Goal: Transaction & Acquisition: Purchase product/service

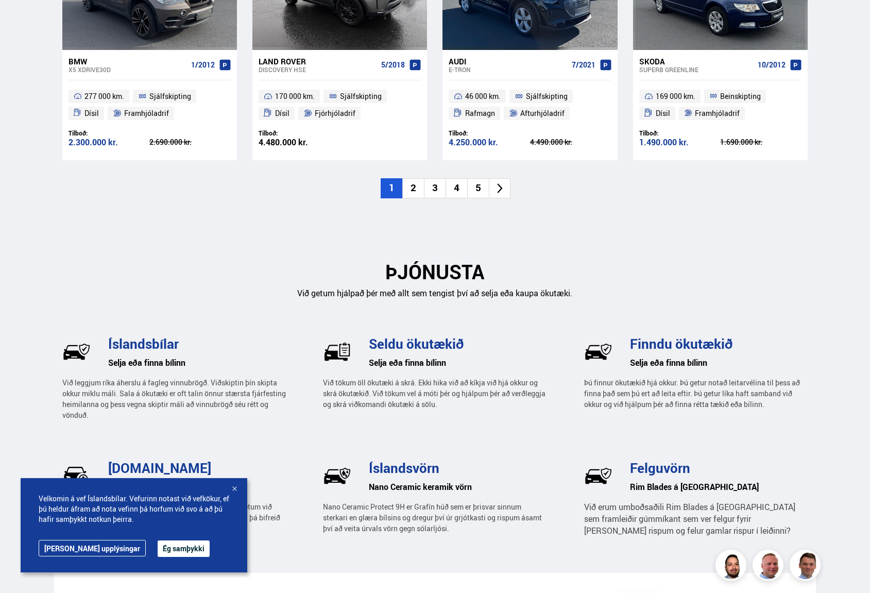
scroll to position [1476, 0]
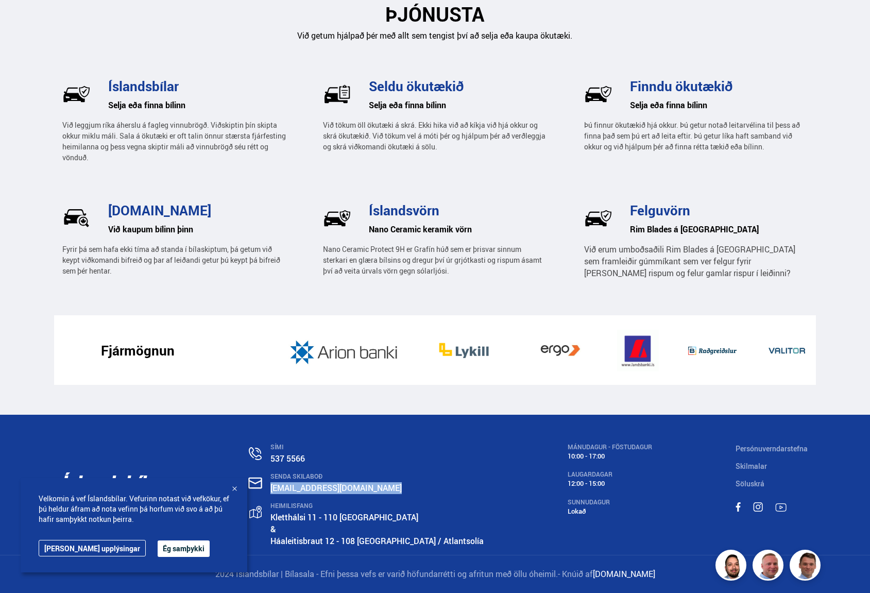
drag, startPoint x: 397, startPoint y: 488, endPoint x: 282, endPoint y: 489, distance: 114.3
click at [282, 489] on div "SENDA SKILABOÐ [EMAIL_ADDRESS][DOMAIN_NAME]" at bounding box center [366, 484] width 235 height 22
copy link "[EMAIL_ADDRESS][DOMAIN_NAME]"
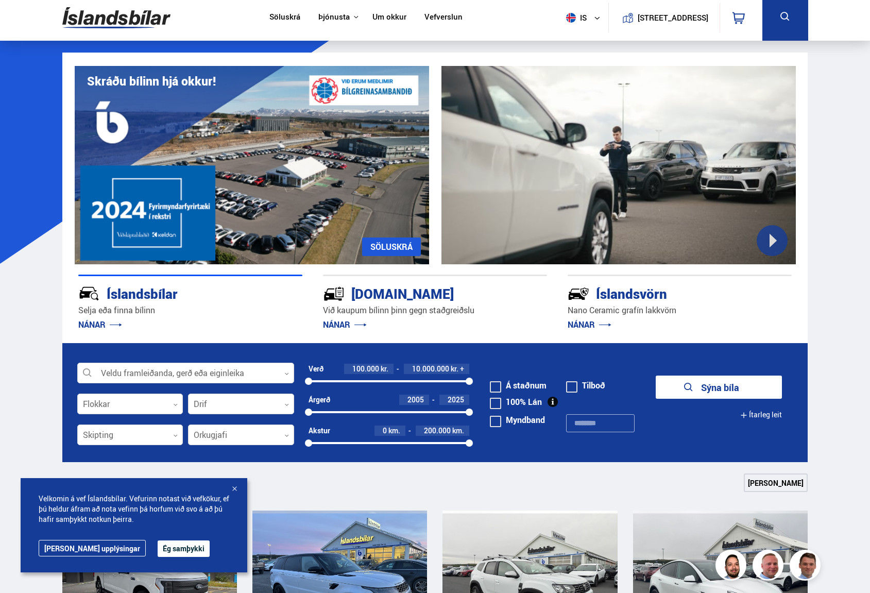
scroll to position [0, 0]
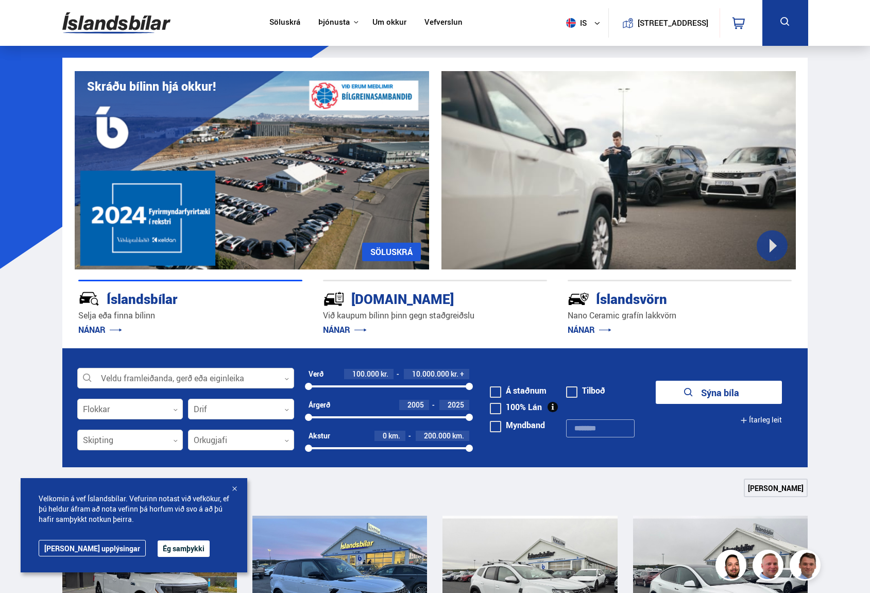
click at [257, 383] on div at bounding box center [185, 378] width 217 height 21
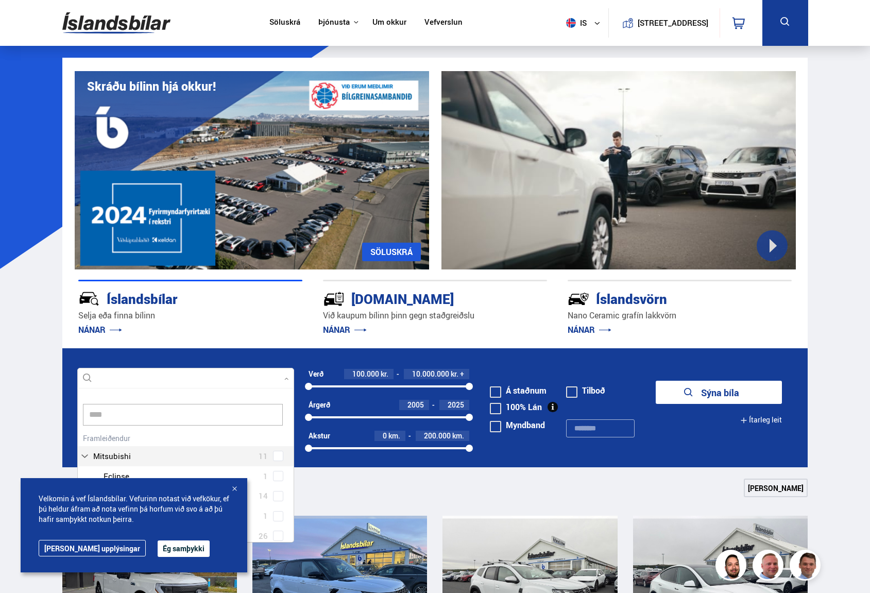
type input "*****"
click at [151, 463] on div at bounding box center [196, 466] width 190 height 15
click at [158, 552] on button "Ég samþykki" at bounding box center [184, 548] width 52 height 16
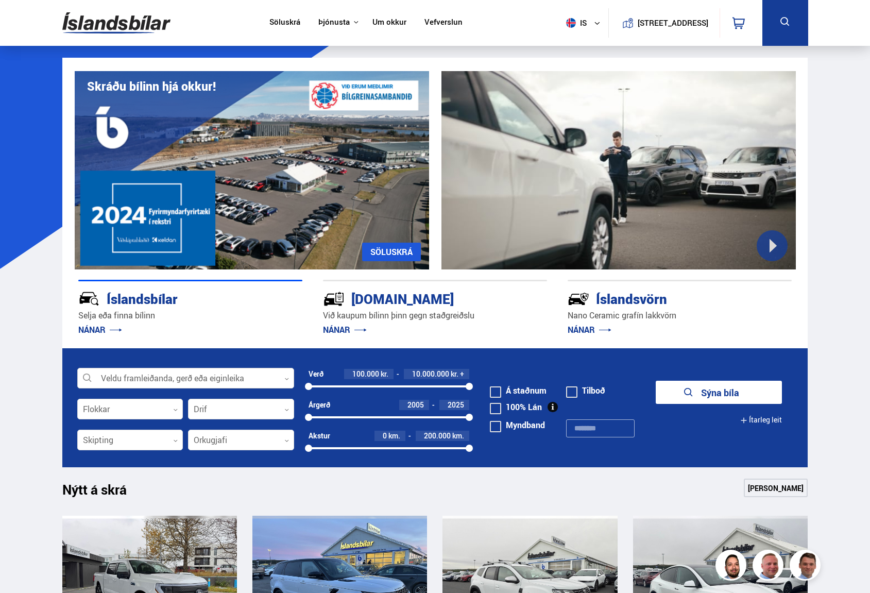
click at [216, 379] on div at bounding box center [185, 378] width 217 height 21
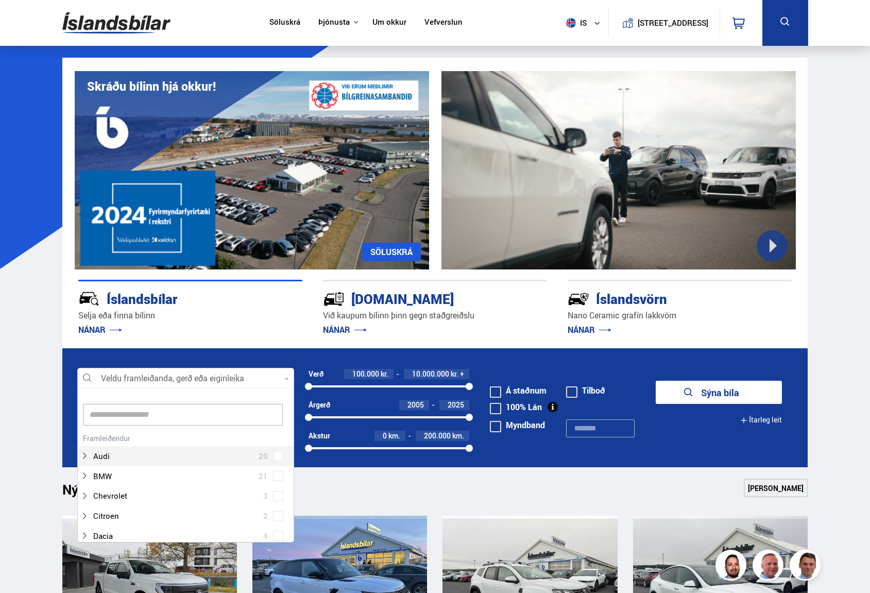
scroll to position [153, 214]
type input "*****"
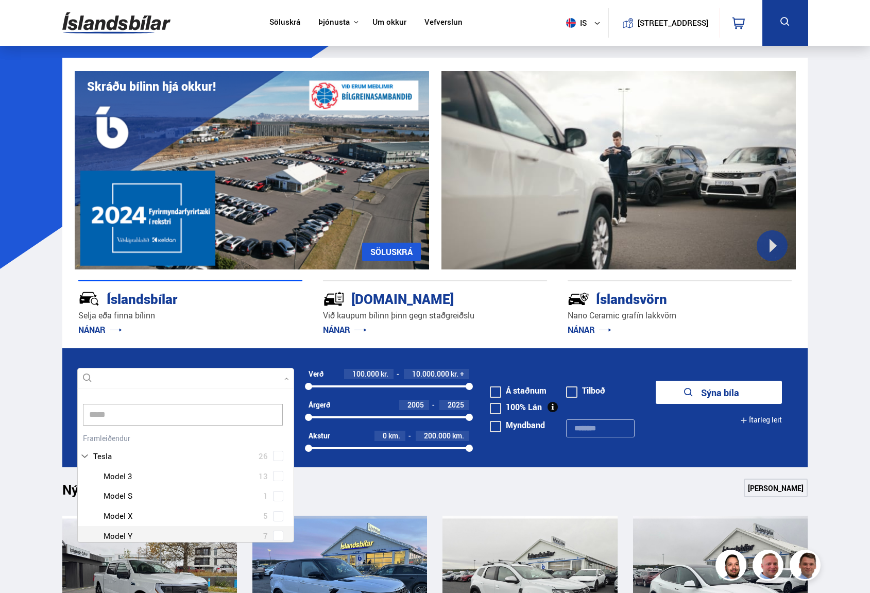
click at [125, 535] on div at bounding box center [196, 535] width 190 height 15
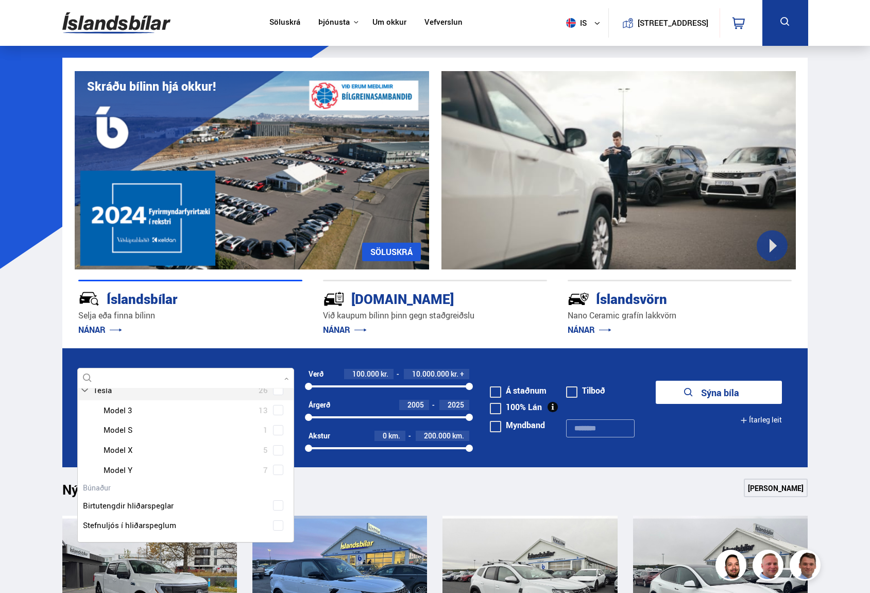
scroll to position [70, 0]
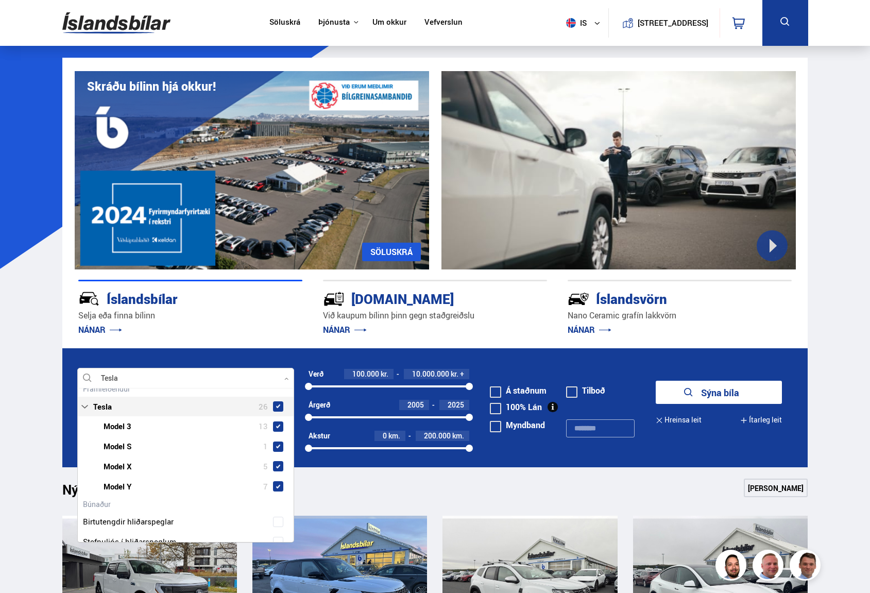
click at [114, 389] on div "Tesla 26 Tesla Model 3 13 Tesla Model S 1 Tesla Model X 5 Tesla Model Y 7" at bounding box center [186, 438] width 216 height 115
click at [276, 427] on span at bounding box center [278, 426] width 4 height 4
click at [276, 448] on span at bounding box center [278, 446] width 4 height 4
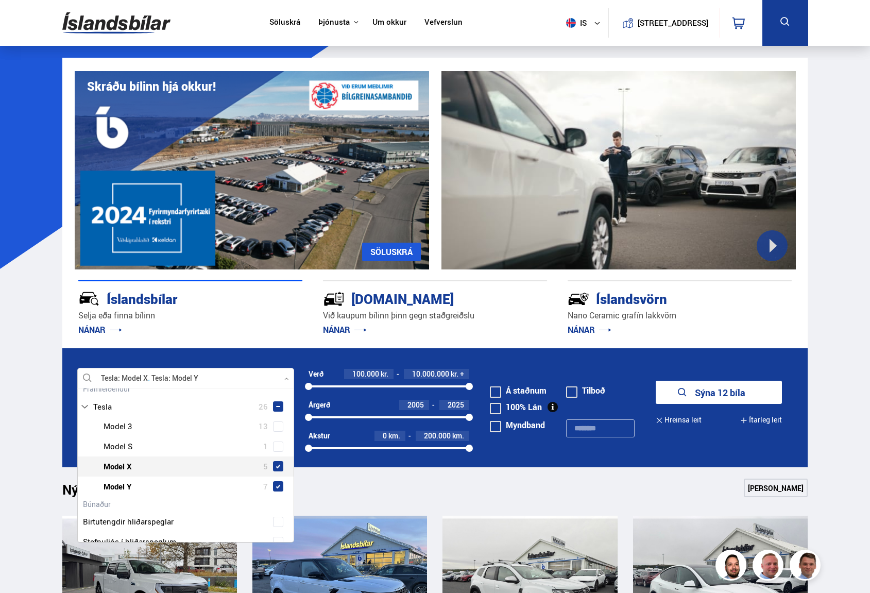
click at [277, 470] on span at bounding box center [278, 466] width 10 height 10
click at [338, 357] on form "Tesla Model Y Veldu framleiðanda, gerð eða eiginleika 1 tesla Hreinsa valið Aud…" at bounding box center [435, 407] width 746 height 119
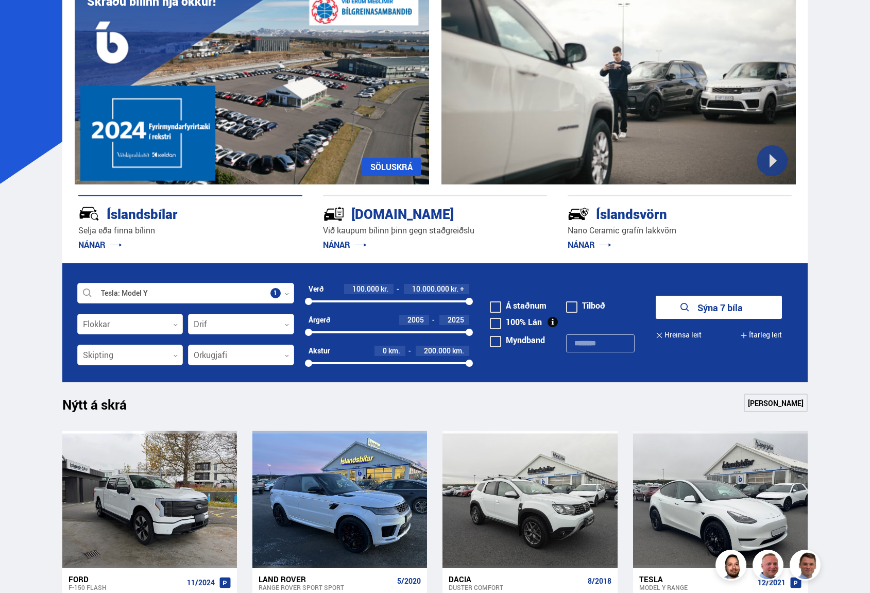
scroll to position [154, 0]
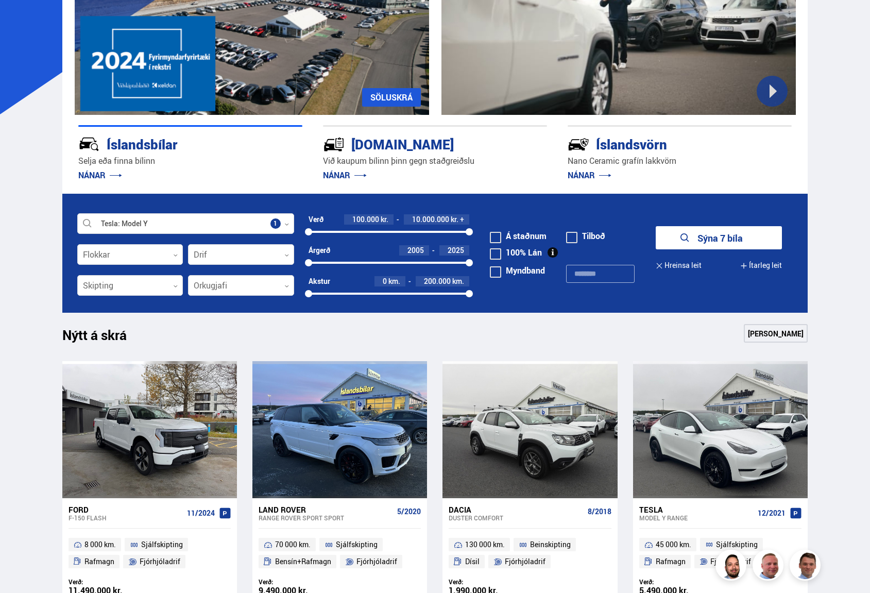
click at [589, 279] on input "text" at bounding box center [600, 274] width 68 height 18
click at [721, 243] on button "Sýna 7 bíla" at bounding box center [719, 237] width 126 height 23
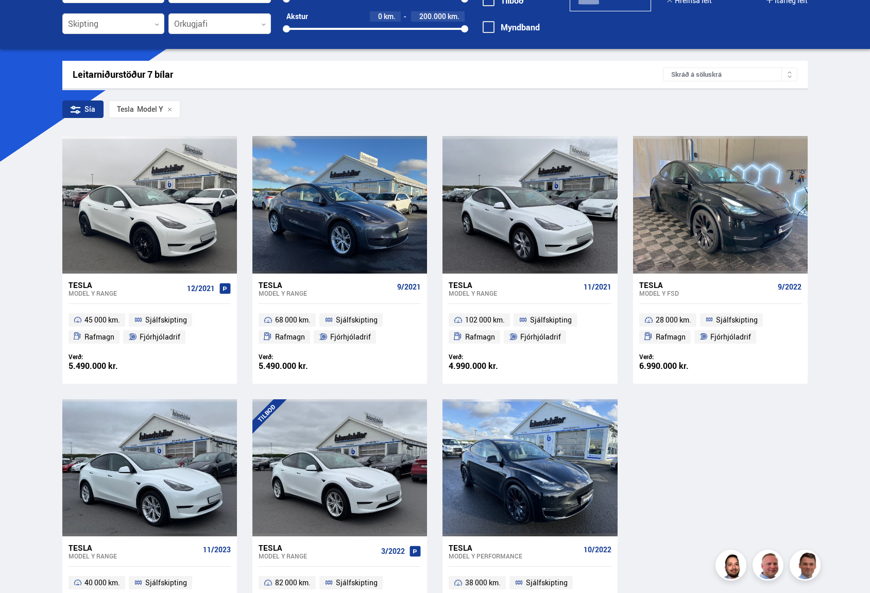
scroll to position [103, 0]
